Goal: Task Accomplishment & Management: Complete application form

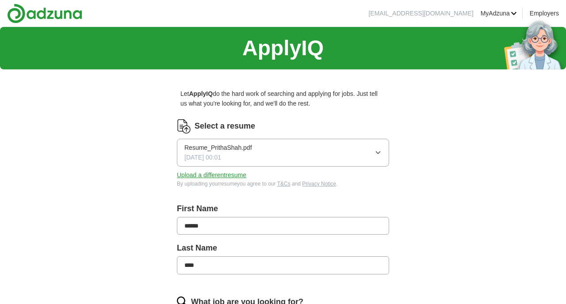
click at [266, 161] on button "Resume_PrithaShah.pdf [DATE] 00:01" at bounding box center [283, 153] width 212 height 28
click at [242, 182] on span "Resume_PrithaShah.pdf" at bounding box center [218, 179] width 68 height 10
click at [221, 172] on button "Upload a different resume" at bounding box center [211, 175] width 69 height 10
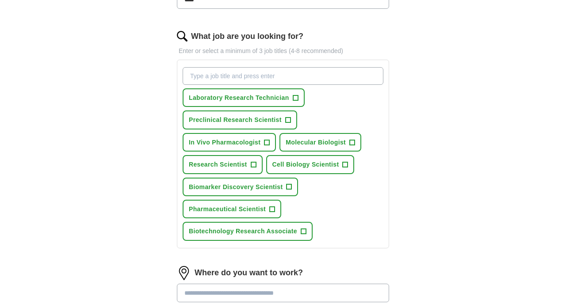
scroll to position [264, 0]
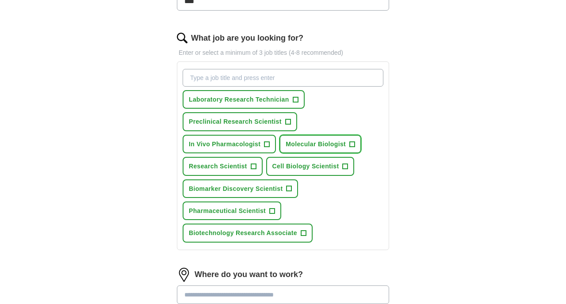
click at [346, 144] on button "Molecular Biologist +" at bounding box center [321, 144] width 82 height 19
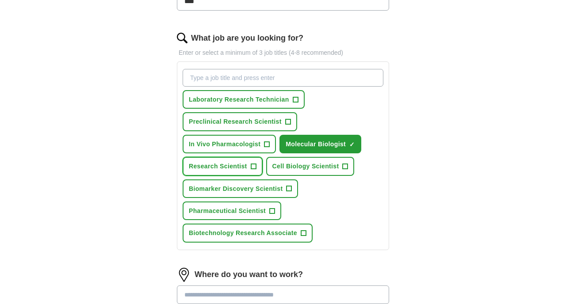
click at [248, 167] on button "Research Scientist +" at bounding box center [223, 166] width 80 height 19
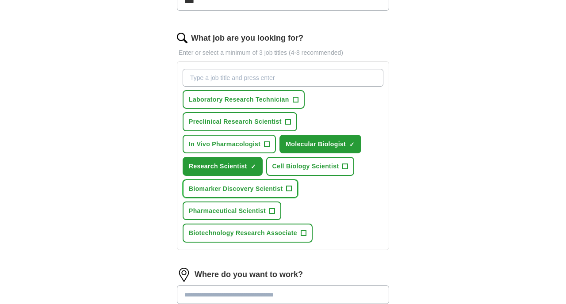
click at [250, 184] on span "Biomarker Discovery Scientist" at bounding box center [236, 189] width 94 height 10
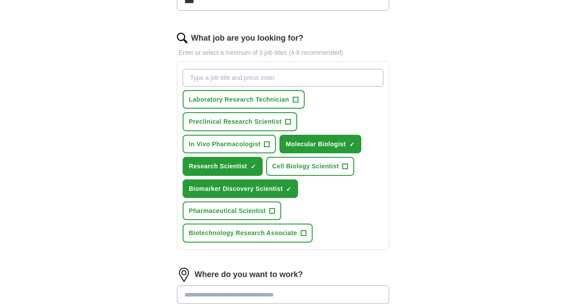
click at [266, 83] on input "What job are you looking for?" at bounding box center [283, 78] width 201 height 18
type input "r"
type input "Research Associate"
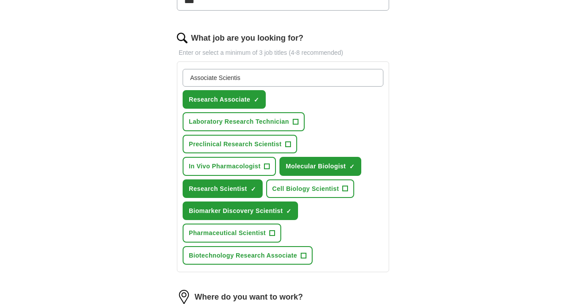
type input "Associate Scientist"
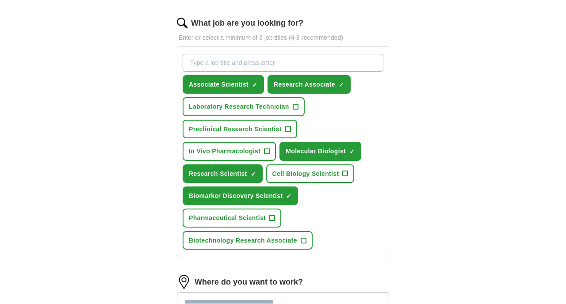
scroll to position [285, 0]
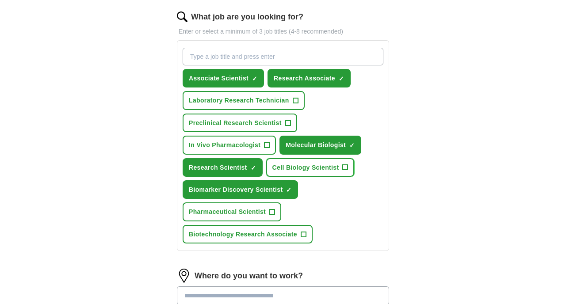
click at [322, 170] on span "Cell Biology Scientist" at bounding box center [305, 168] width 67 height 10
click at [258, 124] on span "Preclinical Research Scientist" at bounding box center [235, 123] width 93 height 10
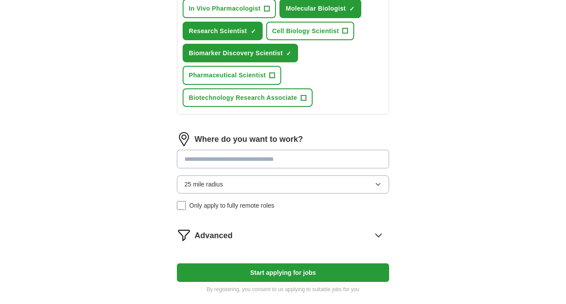
scroll to position [502, 0]
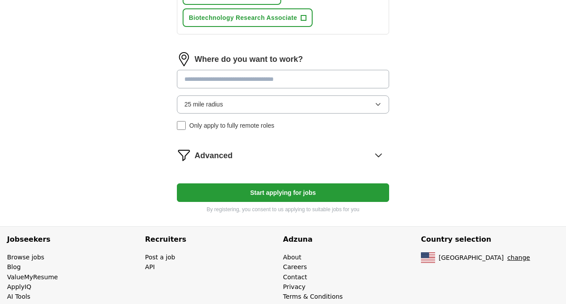
click at [281, 83] on input at bounding box center [283, 79] width 212 height 19
type input "******"
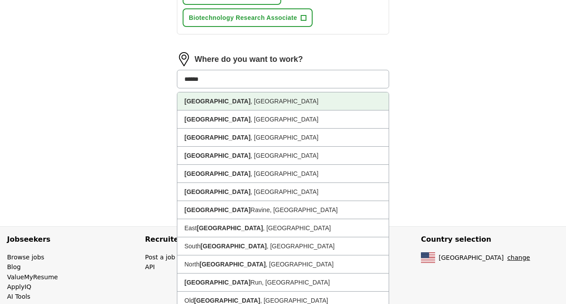
click at [234, 105] on li "[GEOGRAPHIC_DATA] , [GEOGRAPHIC_DATA]" at bounding box center [282, 101] width 211 height 18
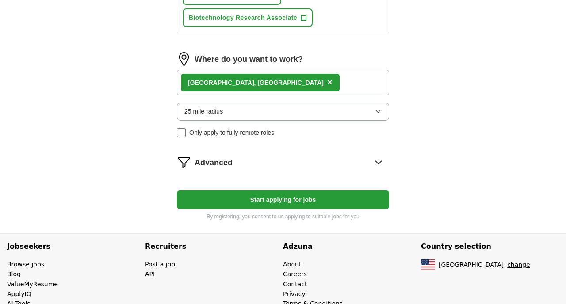
click at [234, 108] on button "25 mile radius" at bounding box center [283, 112] width 212 height 18
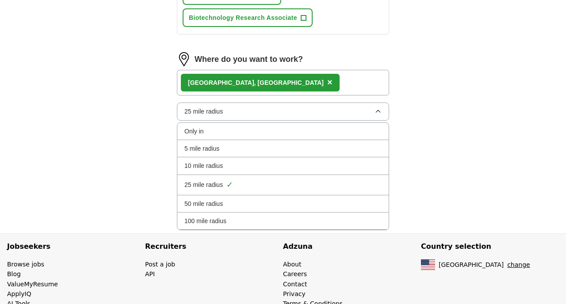
click at [227, 216] on li "100 mile radius" at bounding box center [282, 221] width 211 height 17
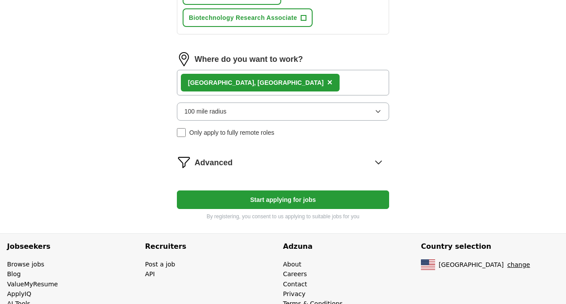
click at [238, 196] on button "Start applying for jobs" at bounding box center [283, 200] width 212 height 19
select select "**"
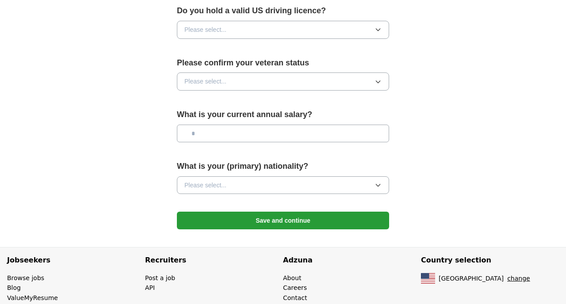
scroll to position [609, 0]
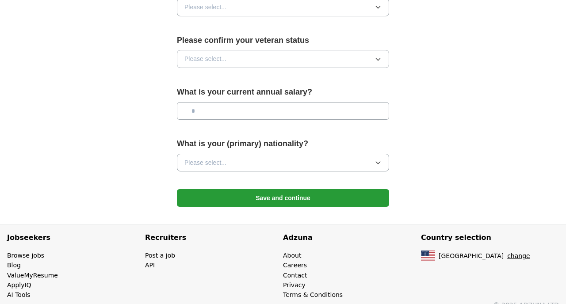
click at [321, 189] on button "Save and continue" at bounding box center [283, 198] width 212 height 18
